Goal: Task Accomplishment & Management: Complete application form

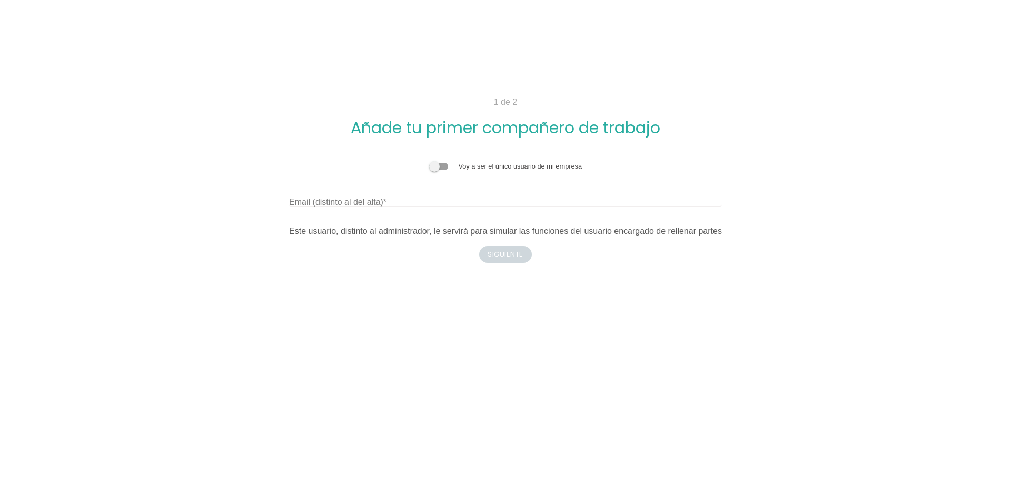
click at [444, 163] on span at bounding box center [438, 166] width 19 height 7
click at [429, 161] on input "checkbox" at bounding box center [429, 161] width 0 height 0
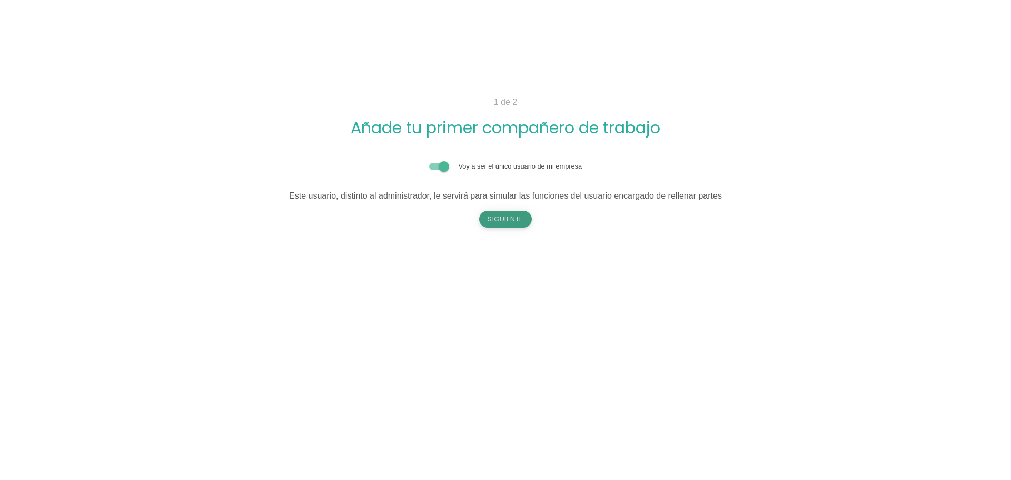
click at [512, 222] on button "Siguiente" at bounding box center [505, 219] width 53 height 17
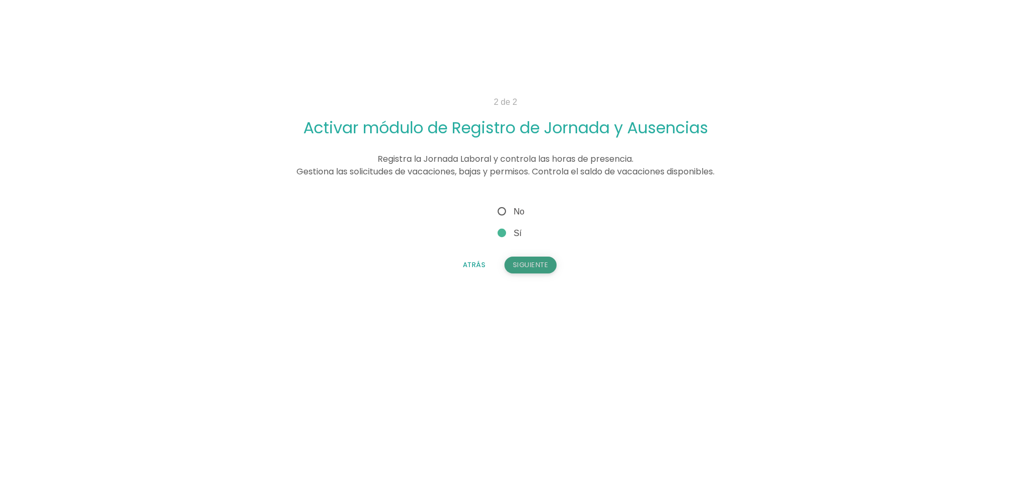
click at [532, 264] on button "Siguiente" at bounding box center [530, 264] width 53 height 17
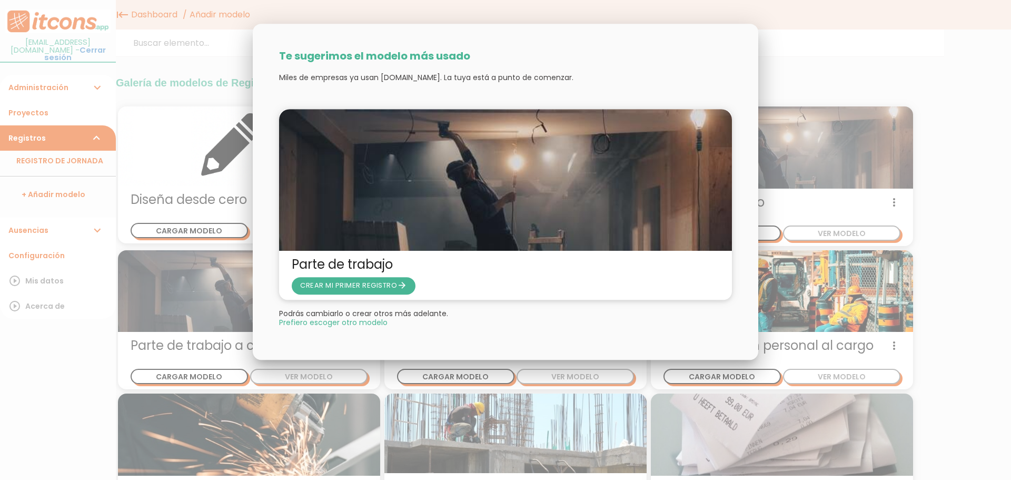
click at [949, 116] on div at bounding box center [505, 180] width 1011 height 600
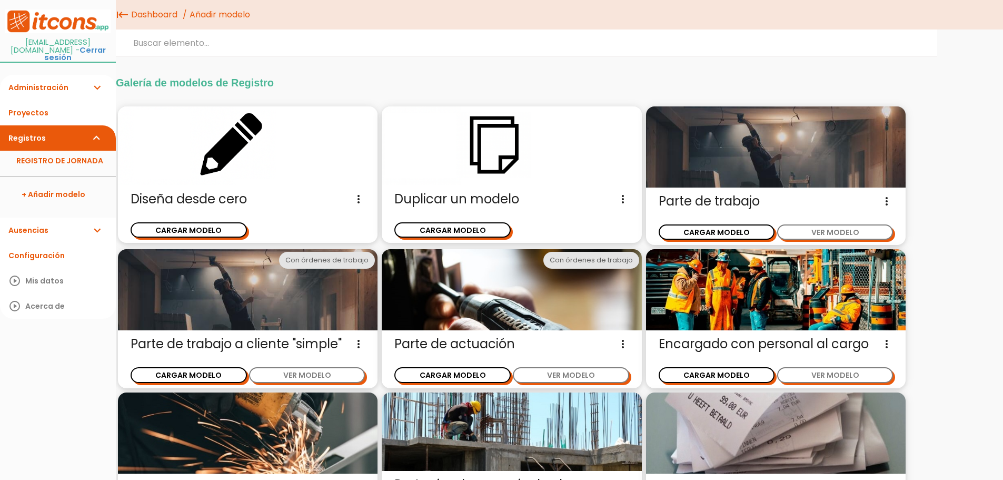
click at [494, 197] on span "Duplicar un modelo Diseña un nuevo modelo de parte de trabajo duplicando un mod…" at bounding box center [511, 199] width 234 height 17
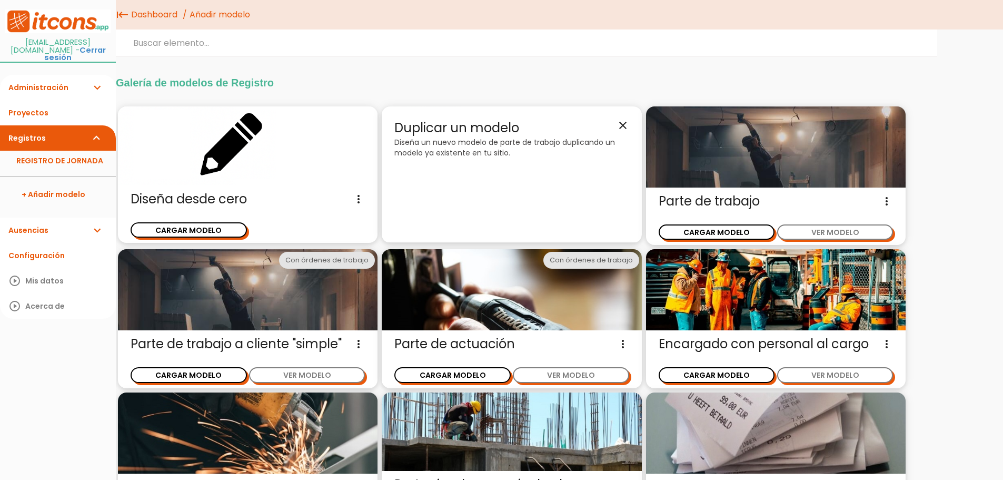
click at [612, 129] on span "Duplicar un modelo close" at bounding box center [511, 128] width 234 height 18
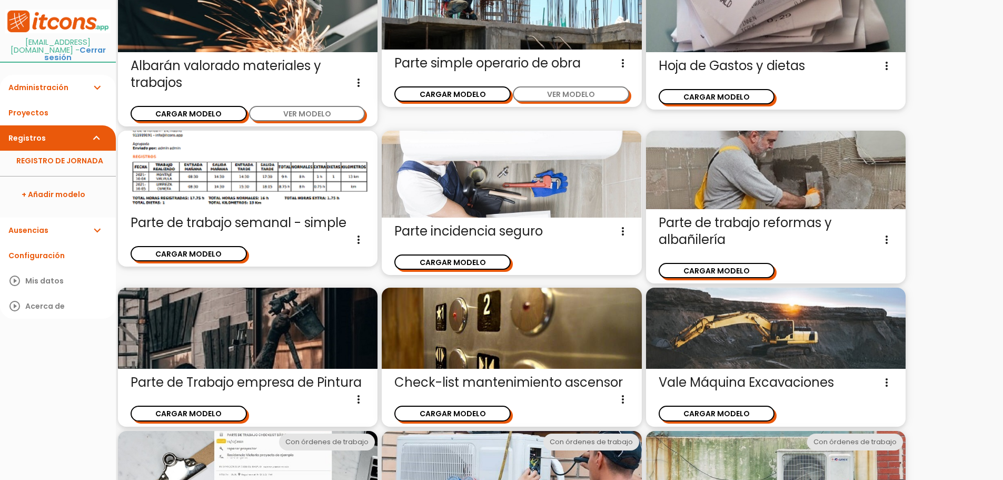
scroll to position [394, 0]
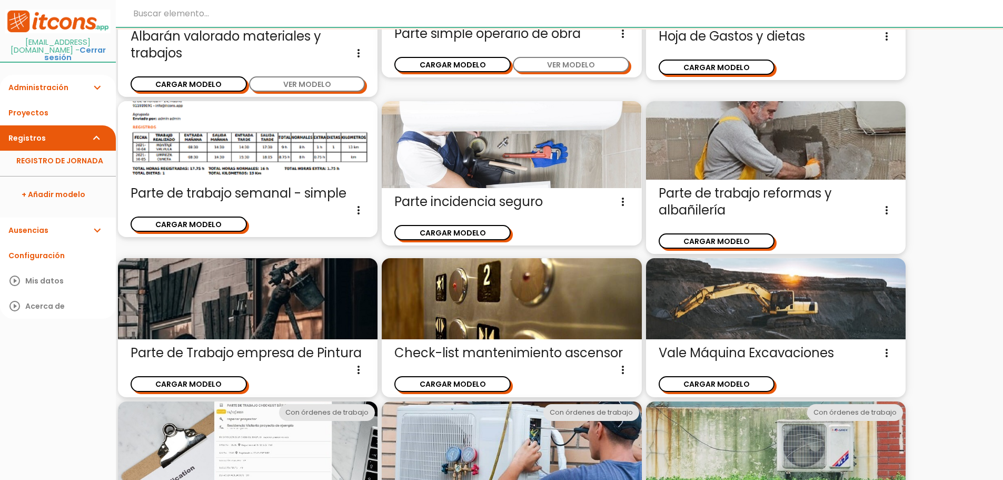
click at [233, 14] on input "search" at bounding box center [629, 13] width 1026 height 27
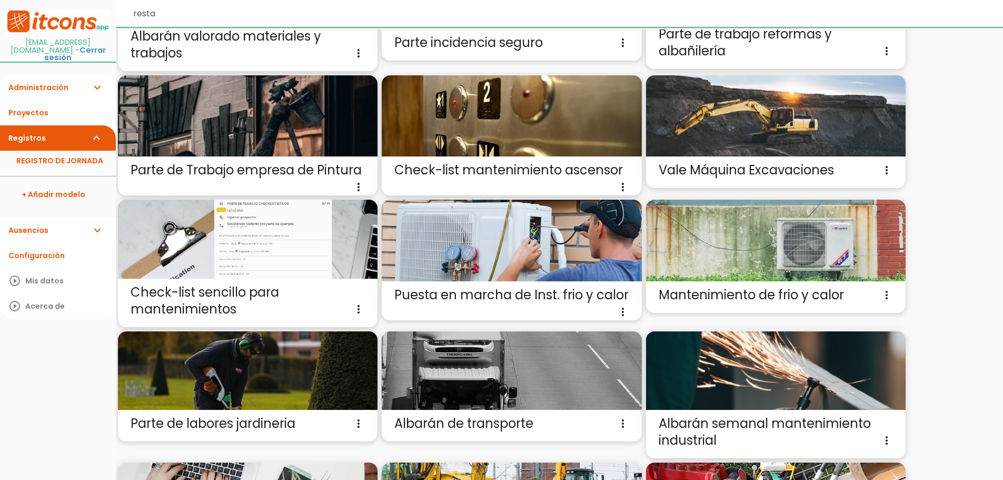
scroll to position [0, 0]
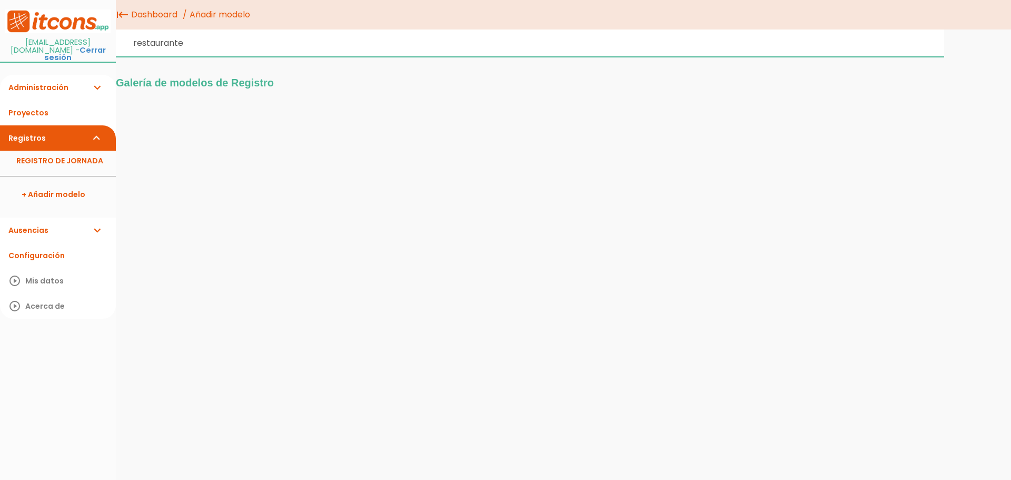
click at [243, 37] on input "restaurante" at bounding box center [530, 42] width 828 height 27
drag, startPoint x: 243, startPoint y: 37, endPoint x: 126, endPoint y: 40, distance: 116.9
click at [126, 40] on input "restaurante" at bounding box center [530, 42] width 828 height 27
type input "vacaciones"
drag, startPoint x: 193, startPoint y: 47, endPoint x: 55, endPoint y: 39, distance: 137.6
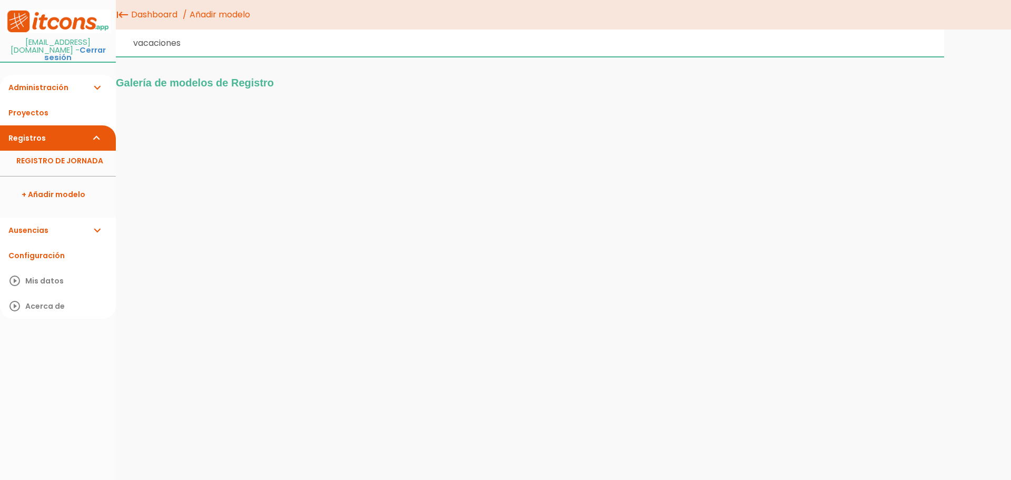
click at [55, 39] on body "menu keyboard_tab Dashboard Añadir modelo" at bounding box center [505, 240] width 1011 height 480
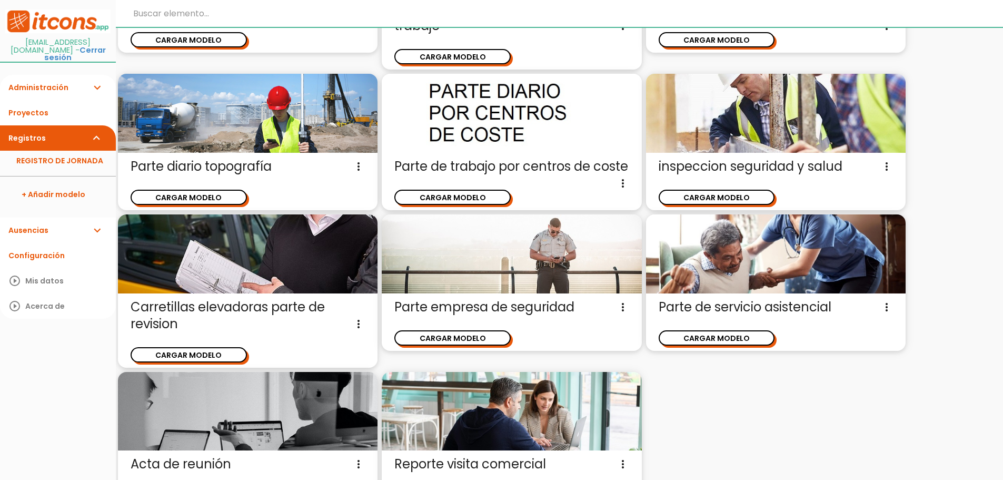
scroll to position [1485, 0]
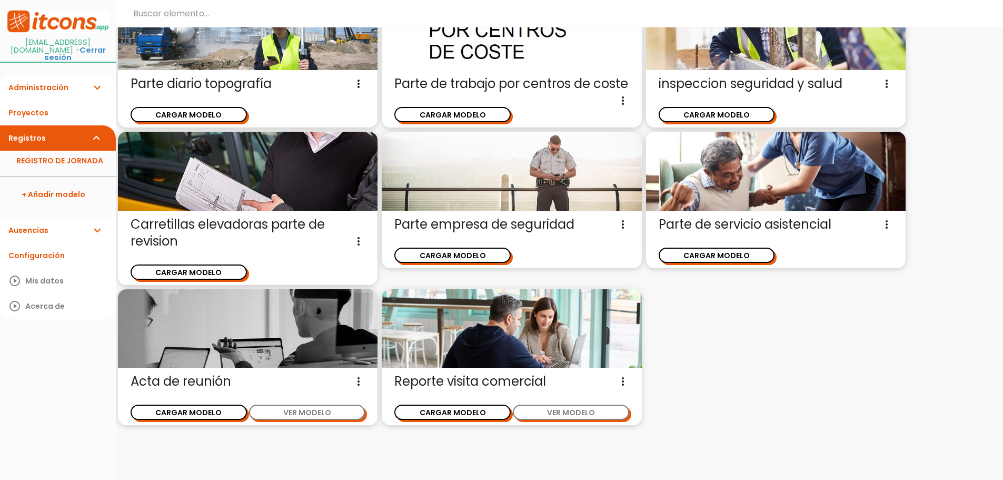
click at [99, 76] on icon "expand_more" at bounding box center [97, 87] width 13 height 25
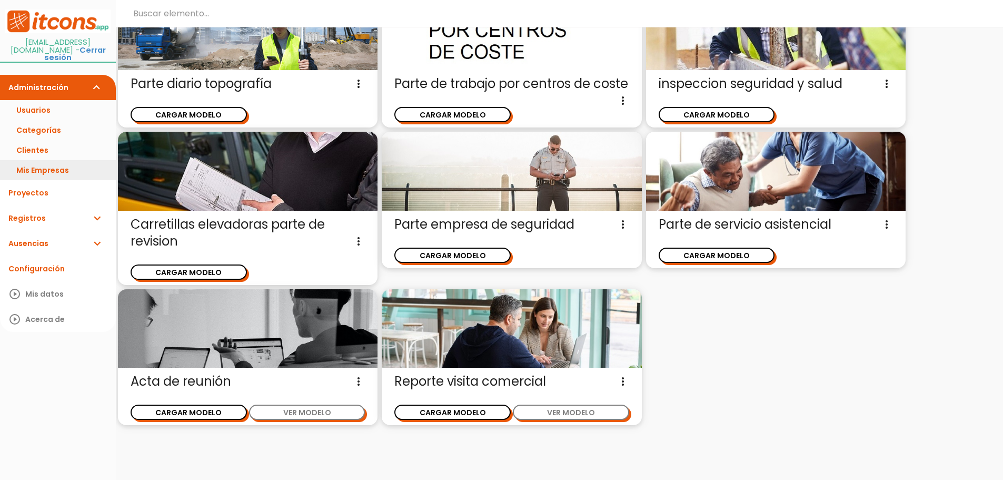
click at [44, 160] on link "Mis Empresas" at bounding box center [58, 170] width 116 height 20
